Goal: Find specific page/section: Find specific page/section

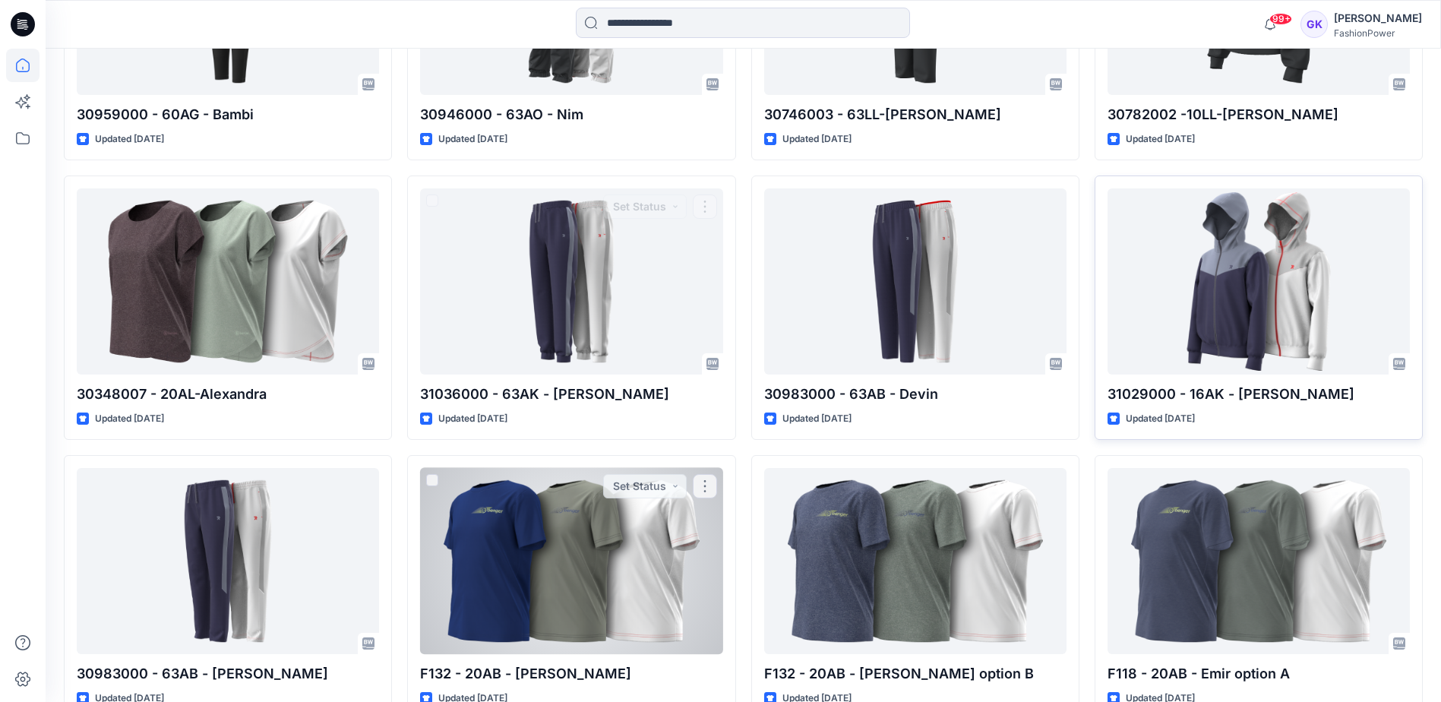
scroll to position [1478, 0]
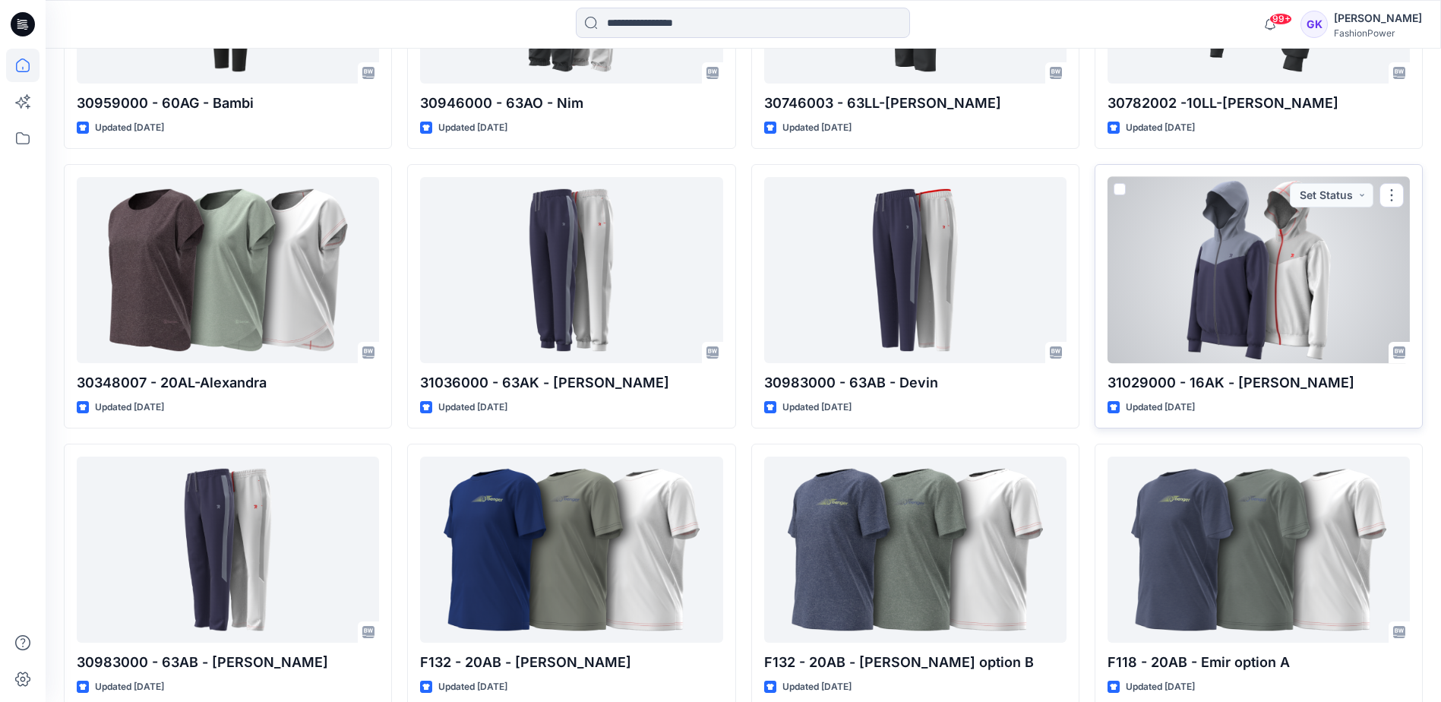
click at [1302, 264] on div at bounding box center [1258, 270] width 302 height 186
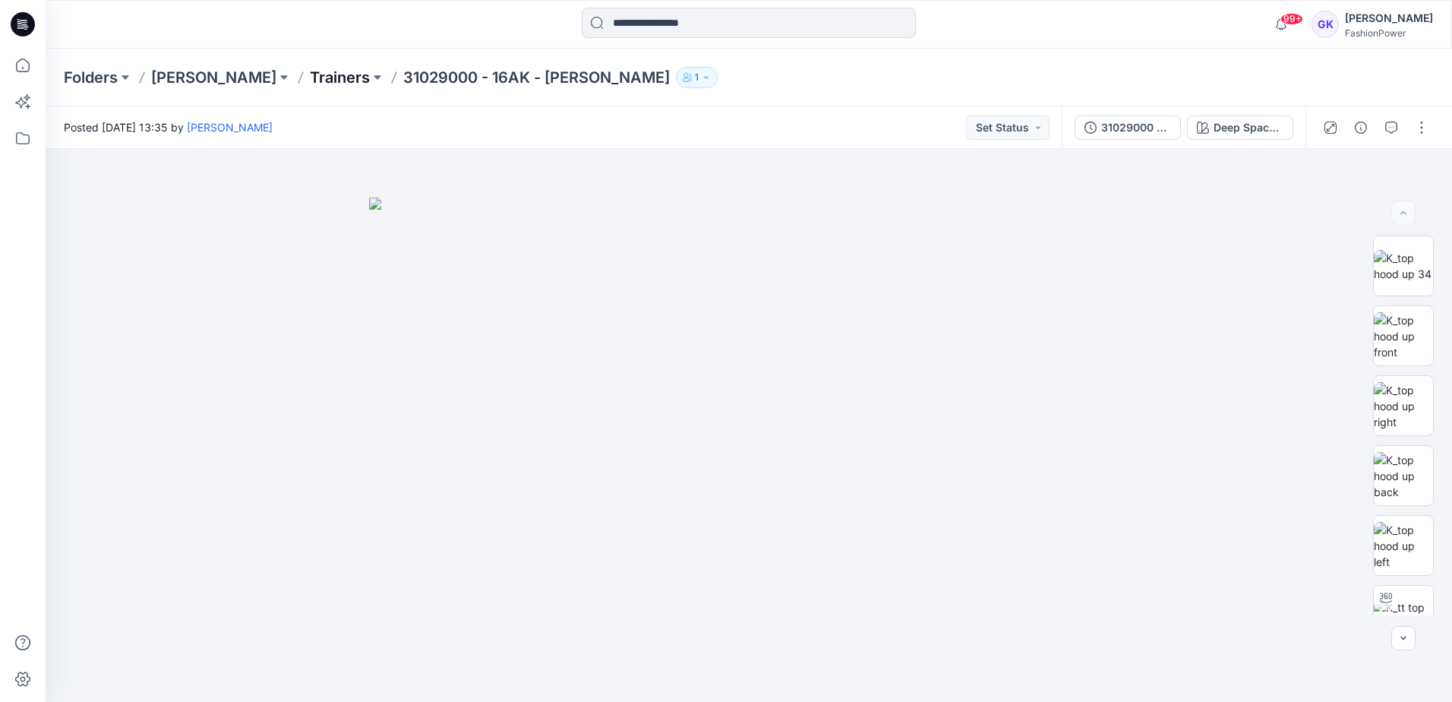
click at [310, 81] on p "Trainers" at bounding box center [340, 77] width 60 height 21
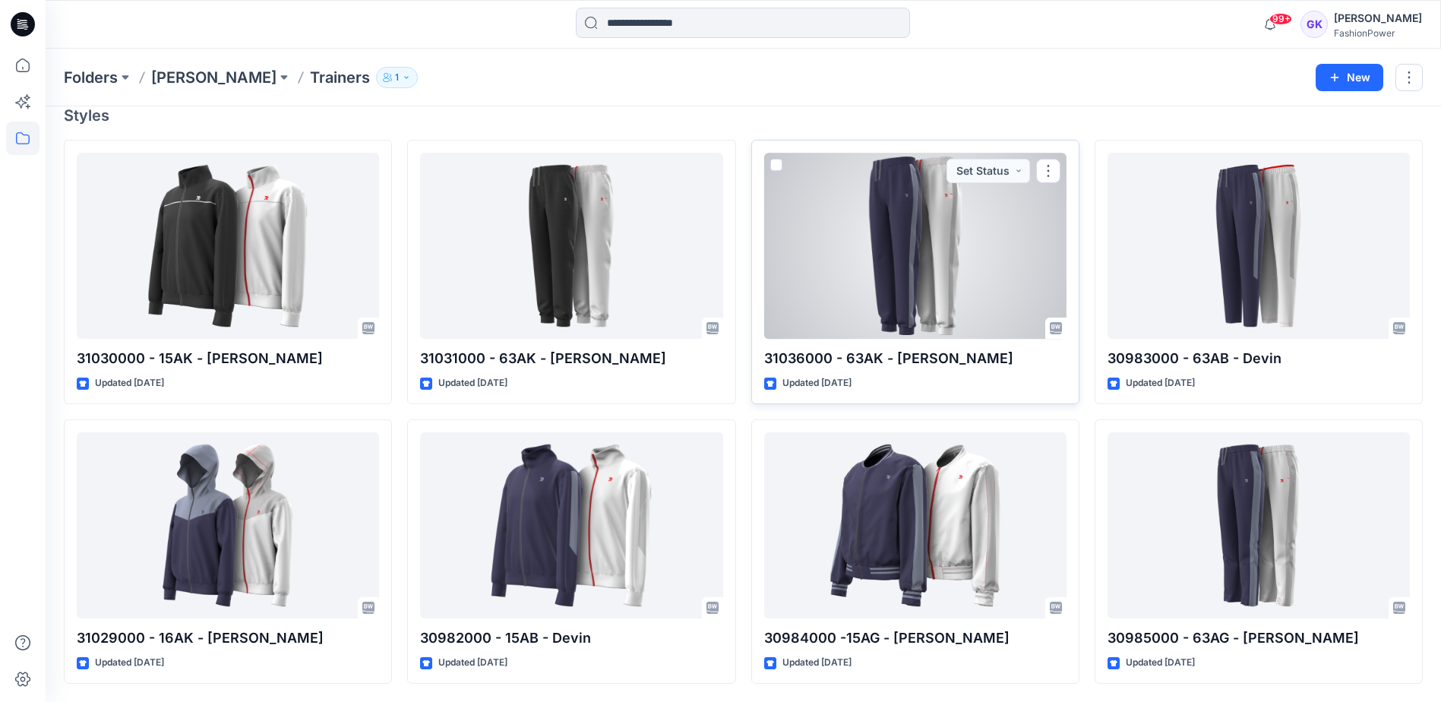
scroll to position [61, 0]
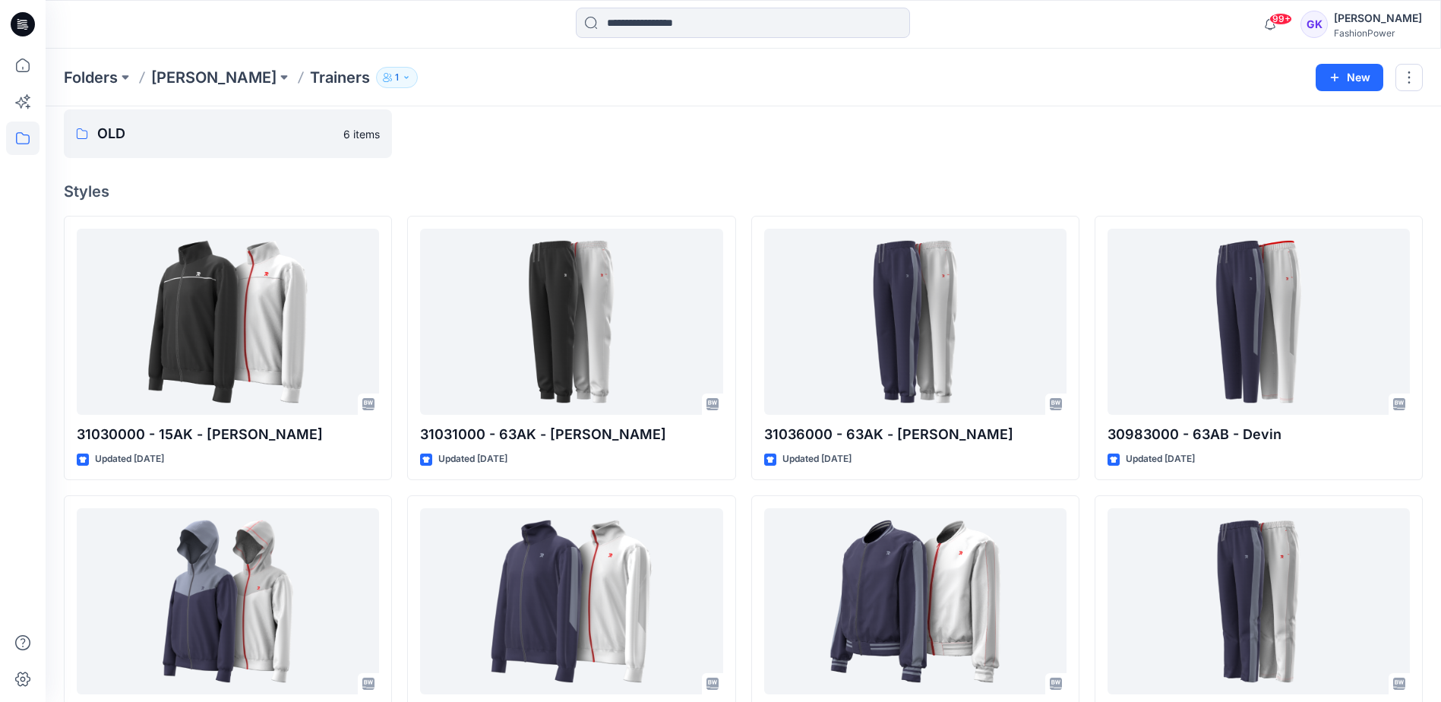
click at [1014, 164] on div "Folders OLD 6 items Styles 31030000 - 15AK - [PERSON_NAME] Updated [DATE] 31029…" at bounding box center [743, 412] width 1395 height 732
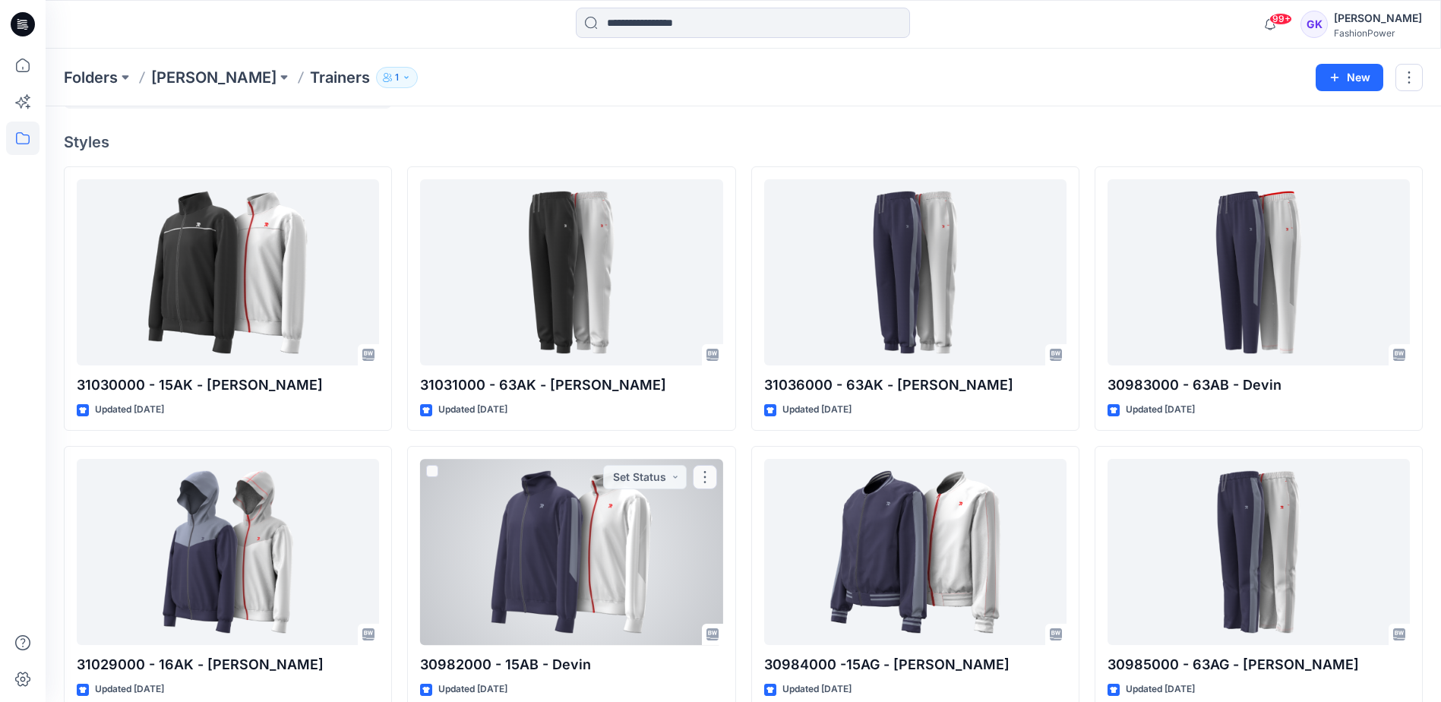
scroll to position [137, 0]
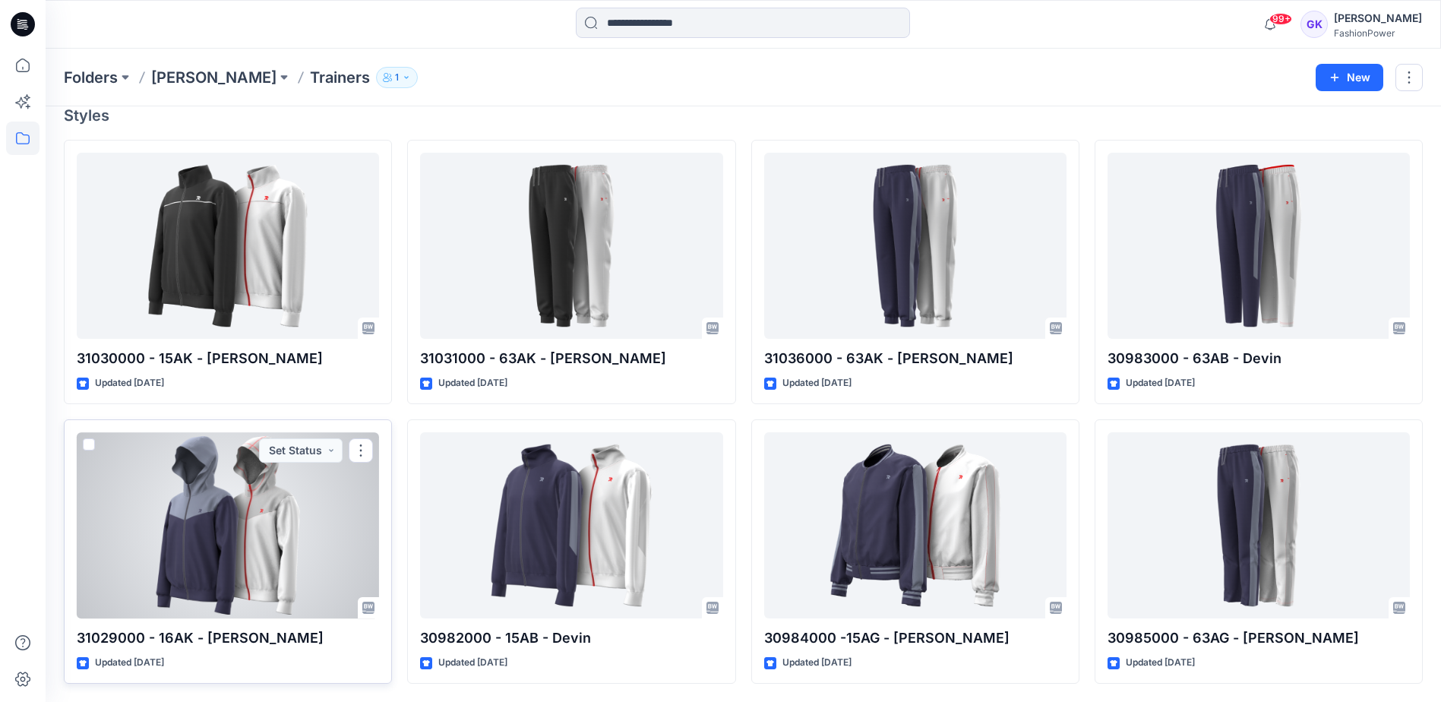
click at [279, 505] on div at bounding box center [228, 525] width 302 height 186
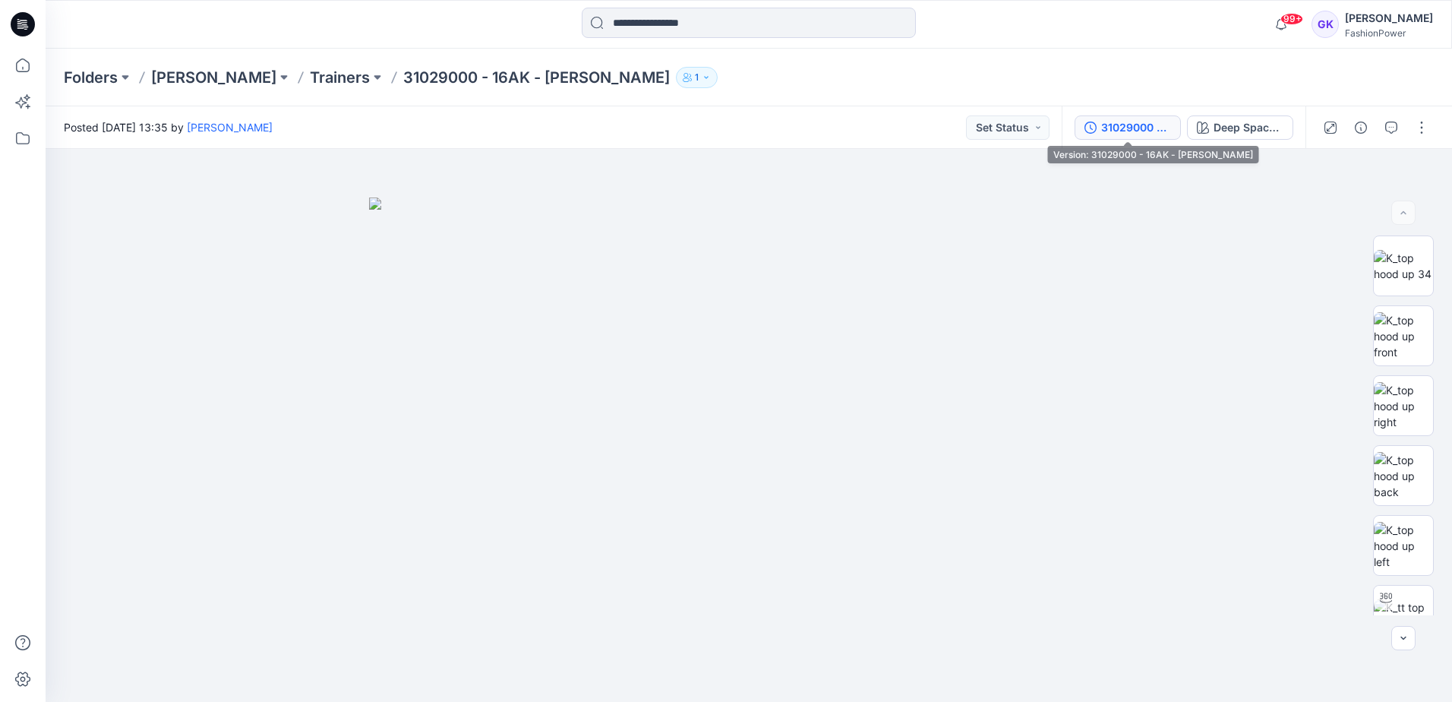
click at [1138, 129] on div "31029000 - 16AK - [PERSON_NAME]" at bounding box center [1136, 127] width 70 height 17
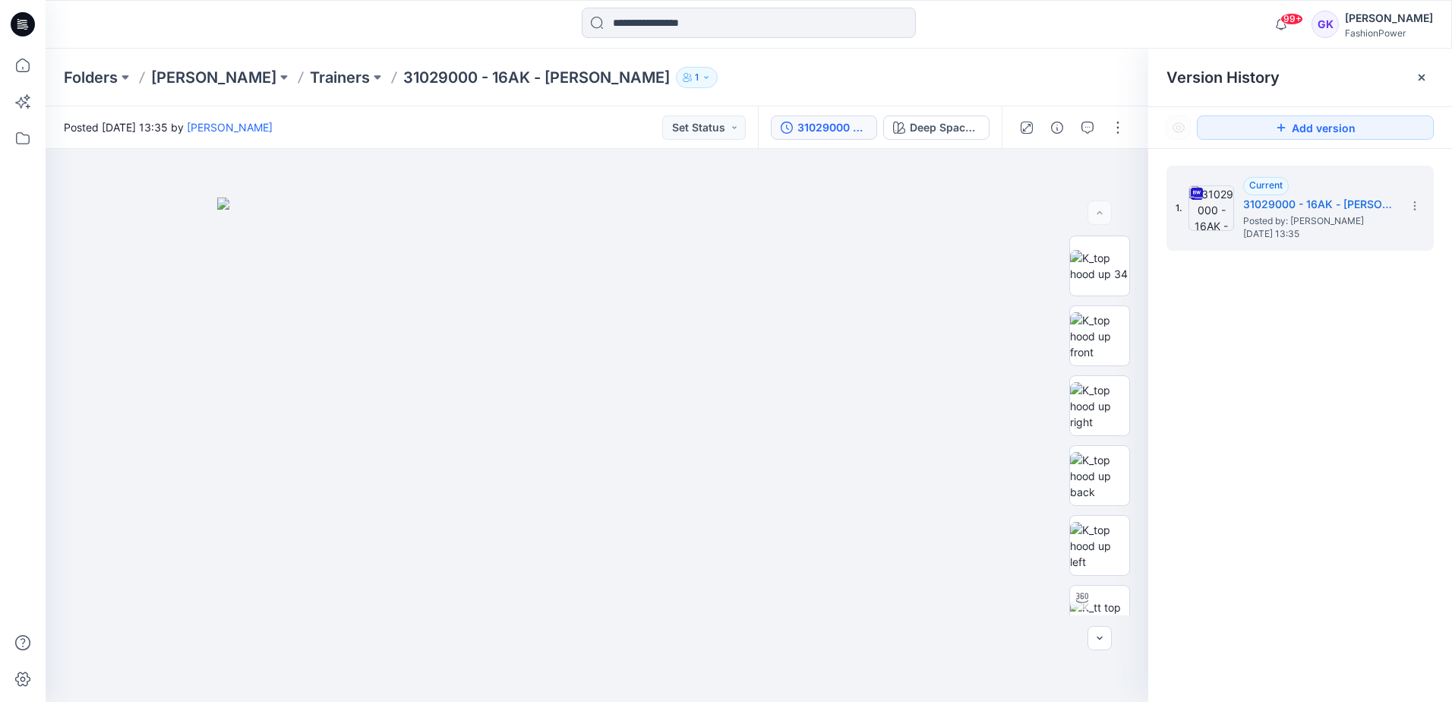
click at [870, 67] on div "Folders [PERSON_NAME] Trainers 31029000 - 16AK - [PERSON_NAME] 1" at bounding box center [690, 77] width 1252 height 21
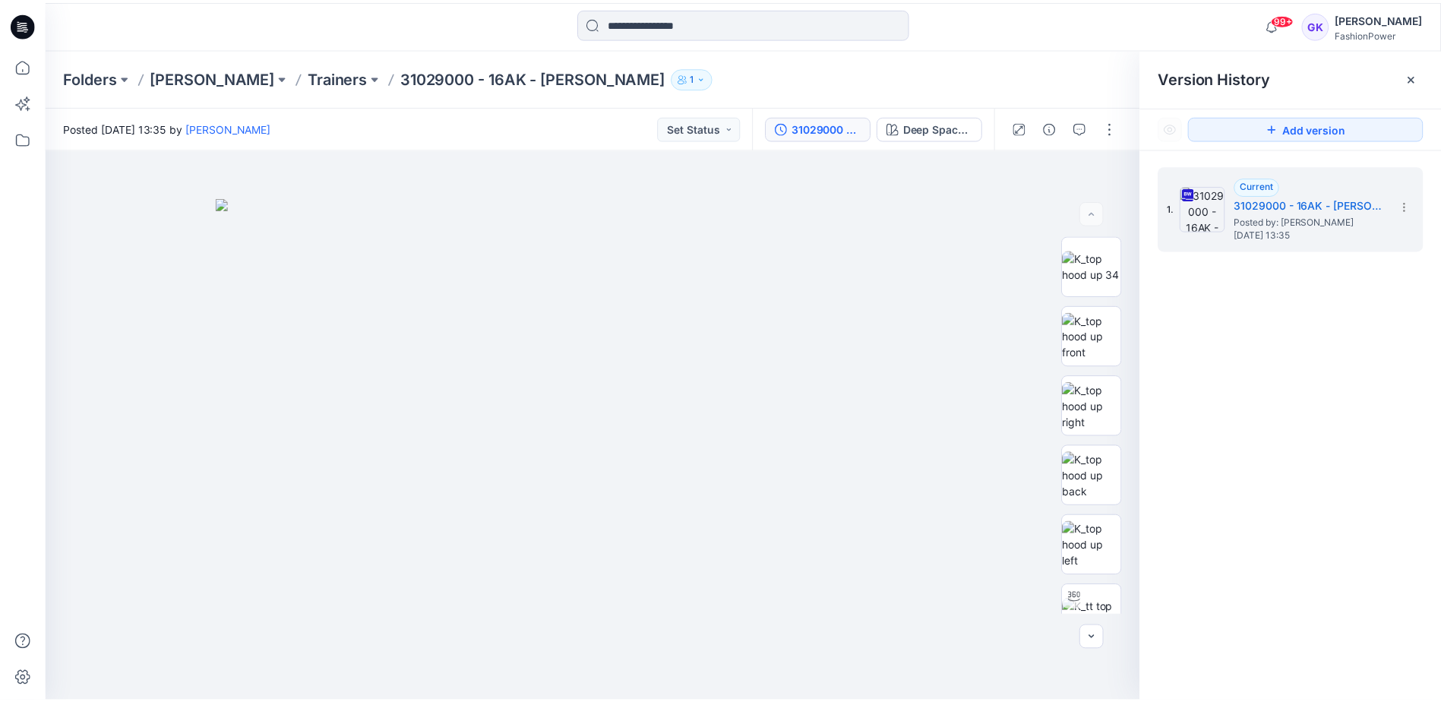
scroll to position [137, 0]
